Goal: Find specific page/section: Find specific page/section

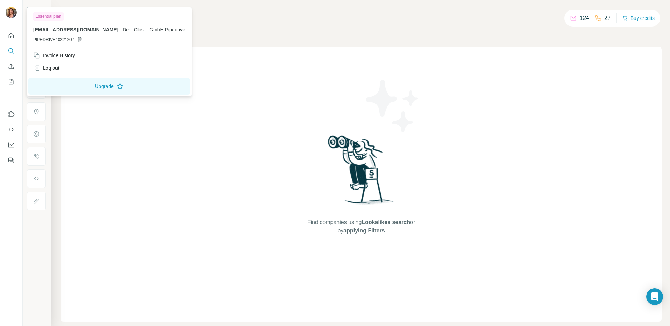
click at [12, 13] on img at bounding box center [11, 12] width 11 height 11
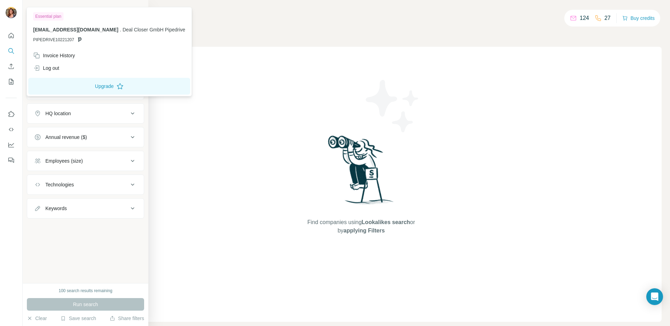
click at [46, 235] on div "New search Hide Company lookalikes Company information Company Industry HQ loca…" at bounding box center [86, 141] width 126 height 283
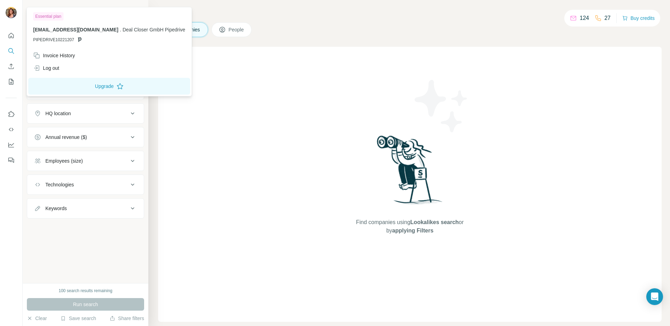
click at [15, 14] on img at bounding box center [11, 12] width 11 height 11
click at [604, 17] on p "27" at bounding box center [607, 18] width 6 height 8
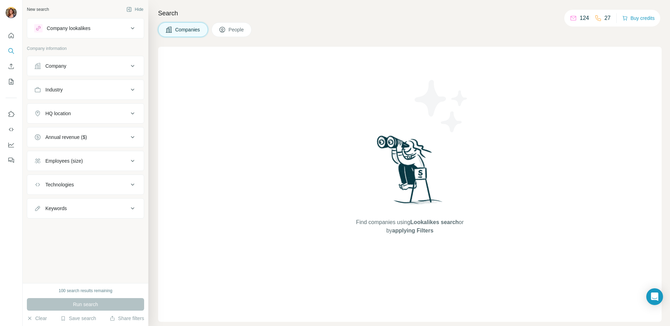
click at [228, 32] on button "People" at bounding box center [231, 29] width 40 height 15
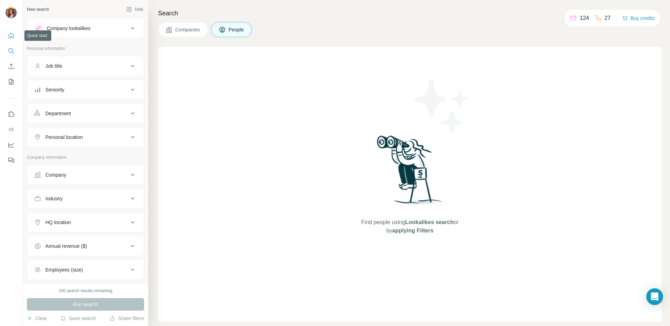
click at [13, 34] on icon "Quick start" at bounding box center [11, 35] width 7 height 7
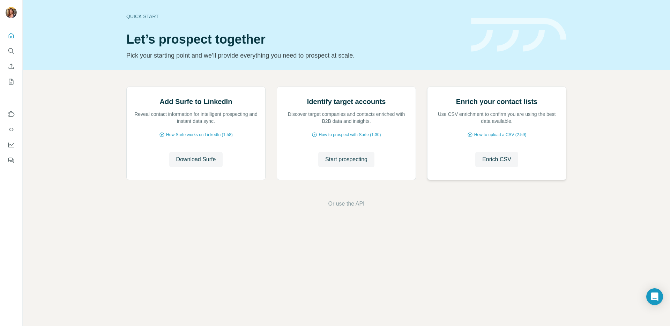
click at [427, 87] on img at bounding box center [427, 87] width 0 height 0
